Goal: Check status

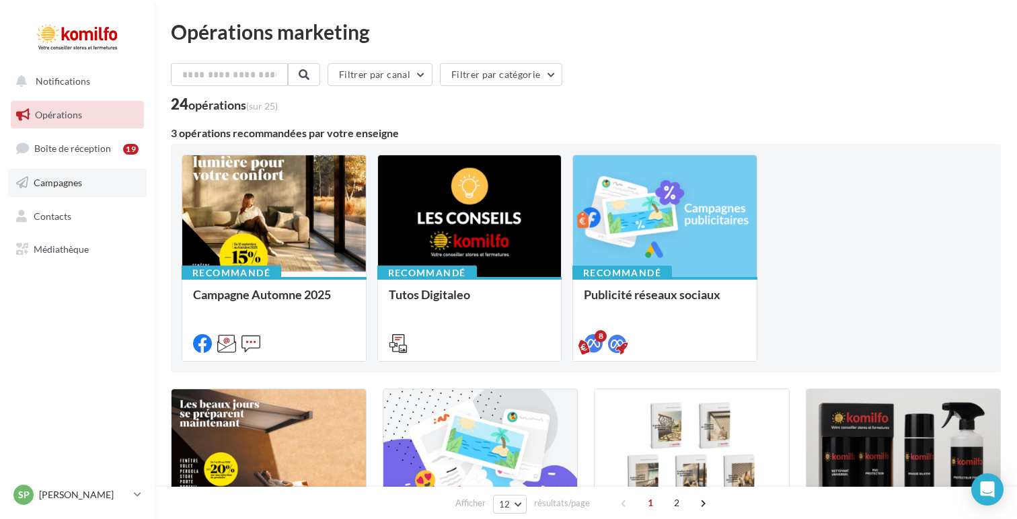
click at [95, 184] on link "Campagnes" at bounding box center [77, 183] width 139 height 28
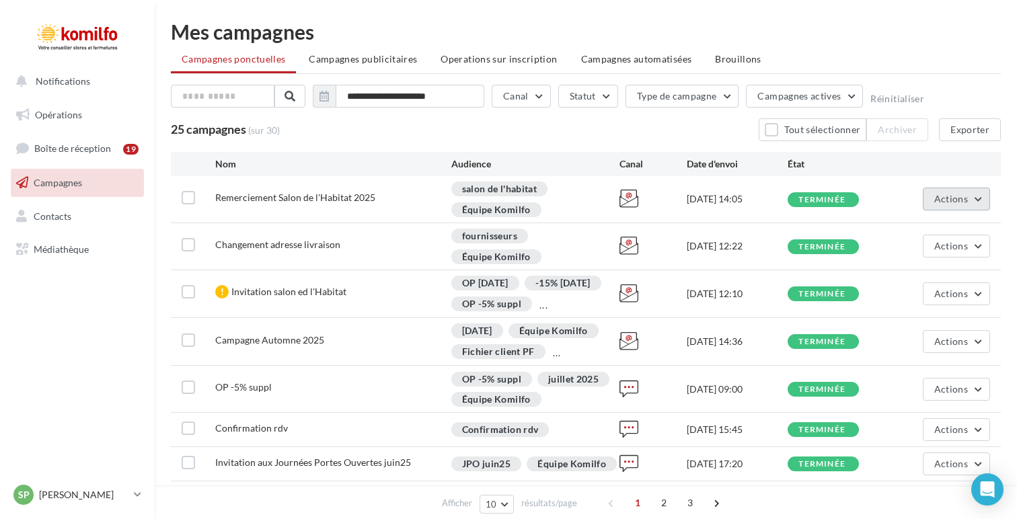
click at [951, 204] on span "Actions" at bounding box center [951, 198] width 34 height 11
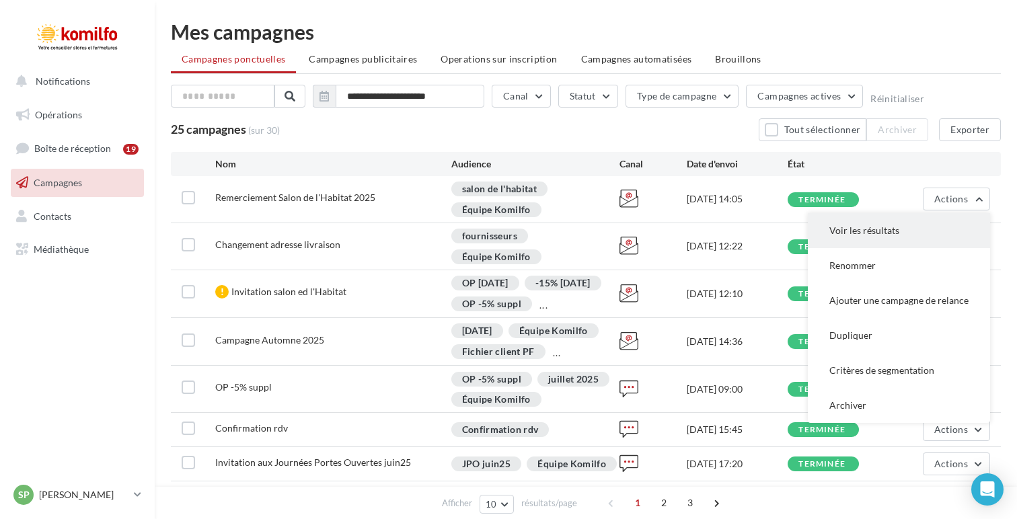
click at [930, 229] on button "Voir les résultats" at bounding box center [899, 230] width 182 height 35
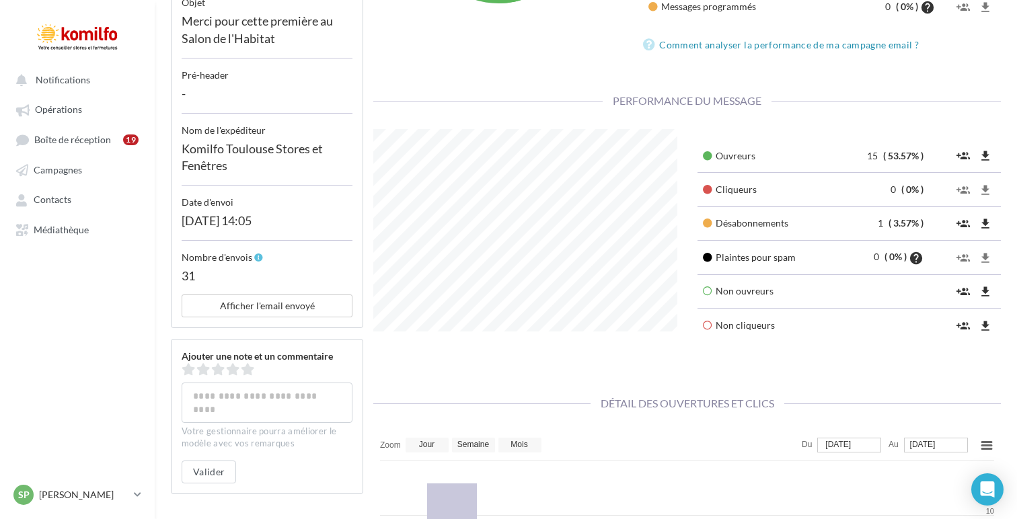
scroll to position [371, 0]
click at [328, 297] on button "Afficher l'email envoyé" at bounding box center [267, 304] width 171 height 23
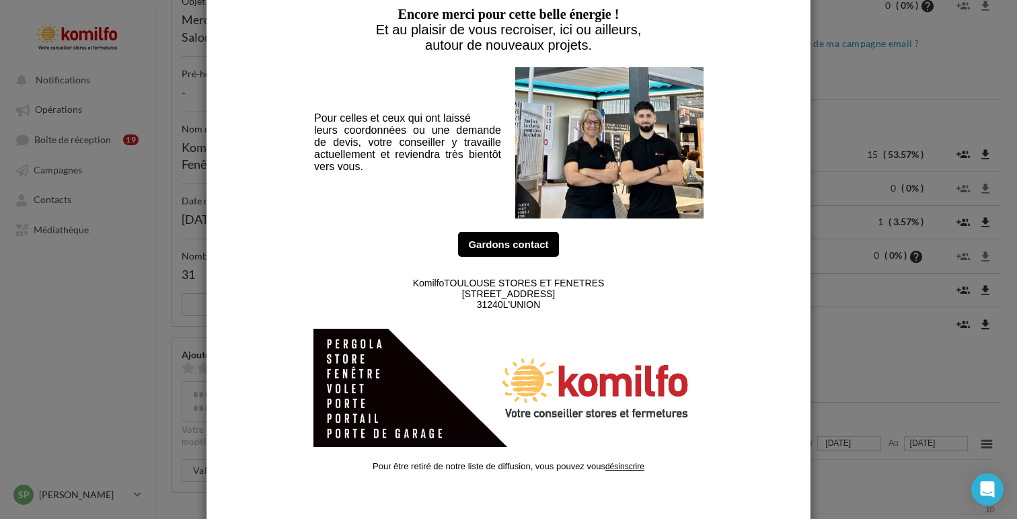
scroll to position [0, 0]
